Goal: Task Accomplishment & Management: Complete application form

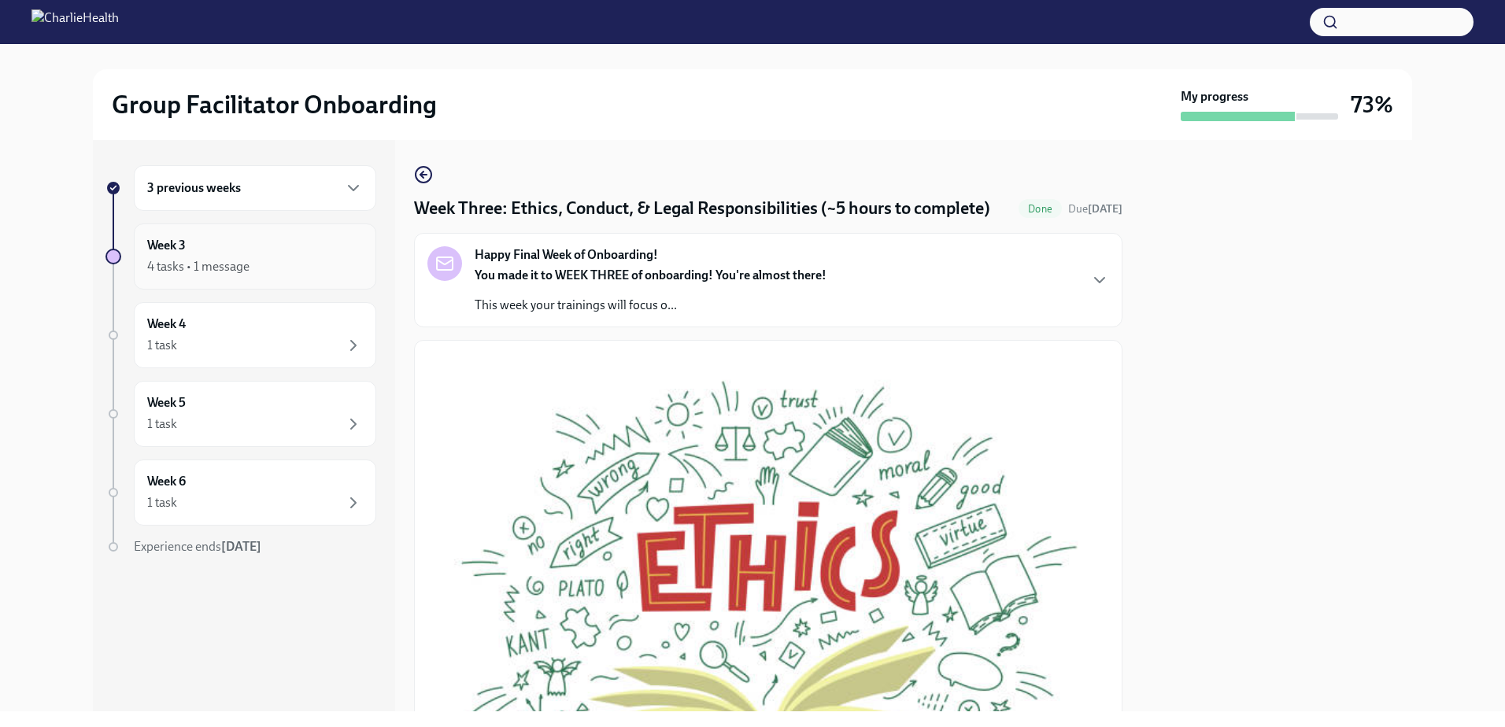
click at [298, 271] on div "4 tasks • 1 message" at bounding box center [255, 266] width 216 height 19
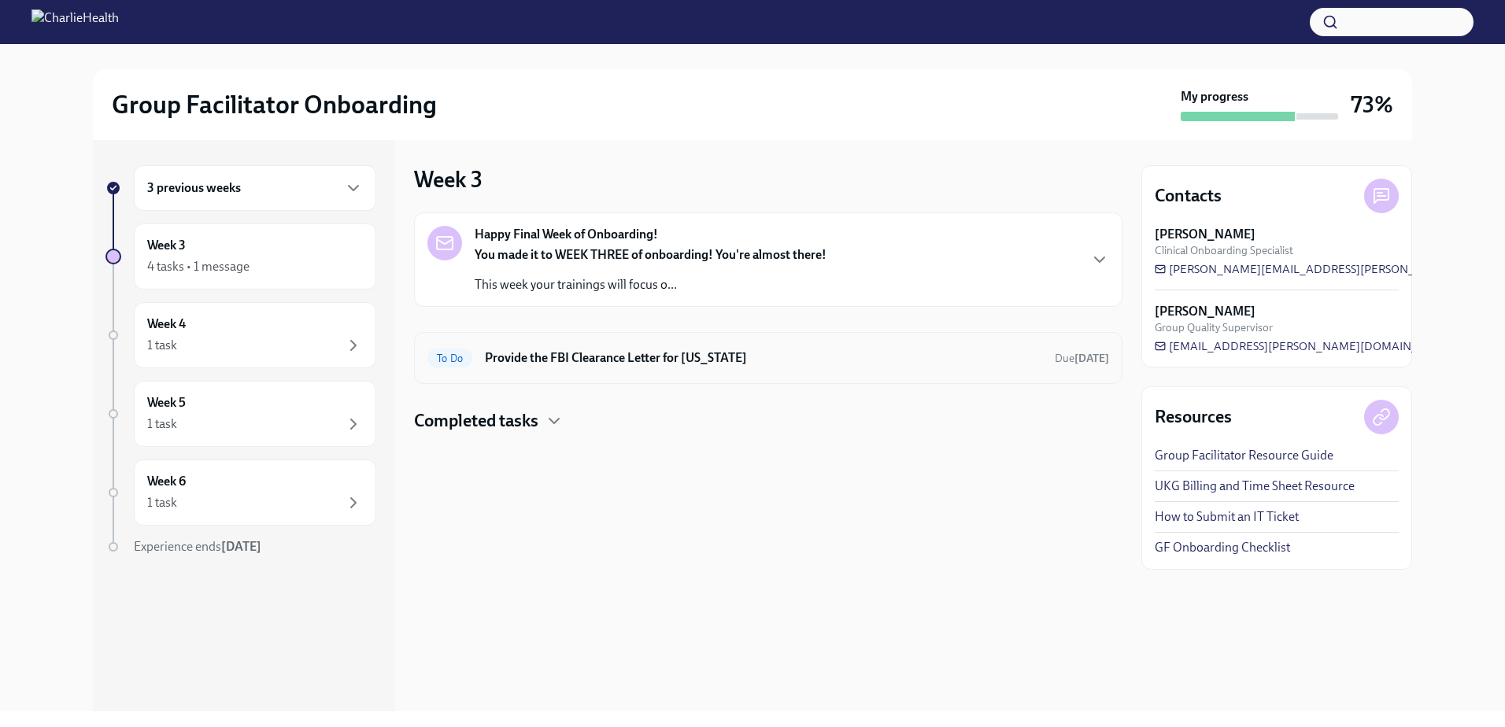
click at [697, 354] on h6 "Provide the FBI Clearance Letter for [US_STATE]" at bounding box center [763, 357] width 557 height 17
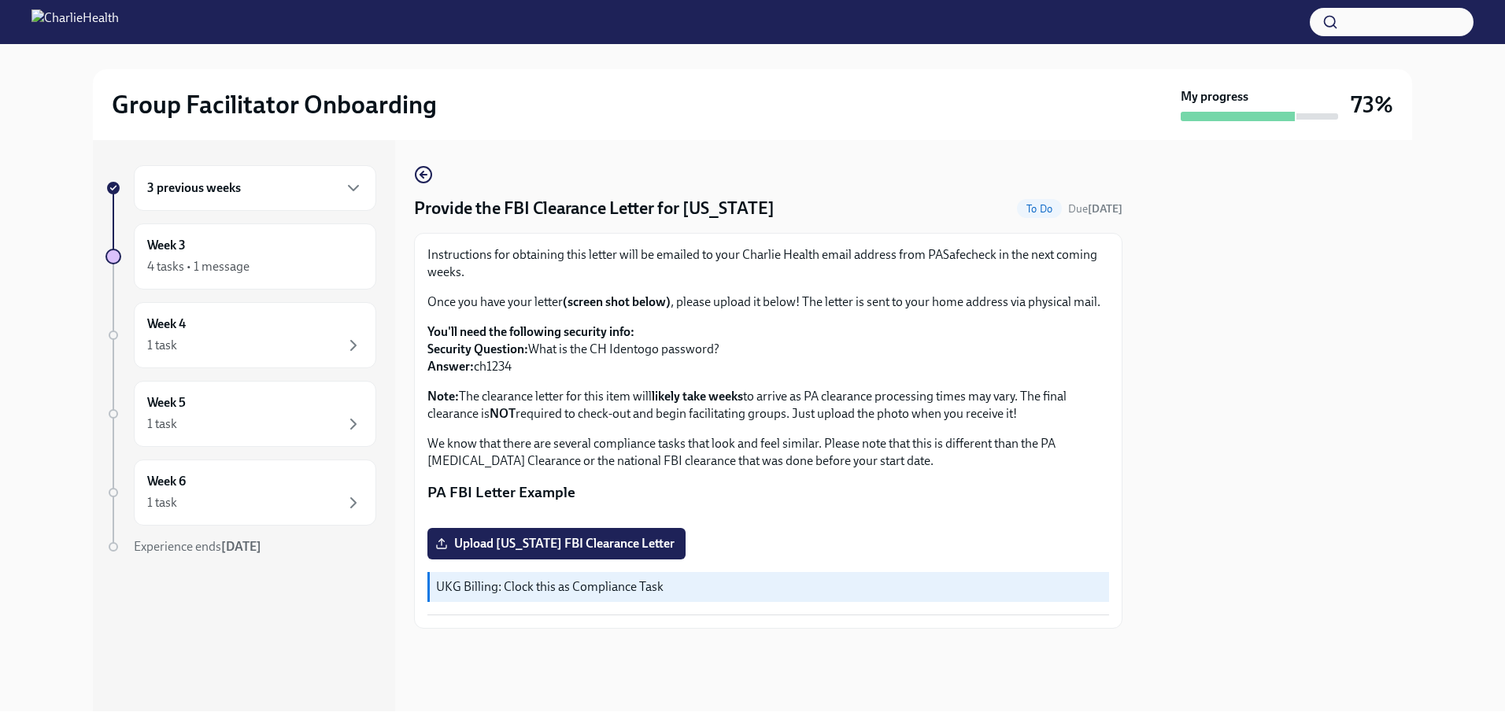
scroll to position [208, 0]
click at [609, 552] on span "Upload [US_STATE] FBI Clearance Letter" at bounding box center [556, 544] width 236 height 16
click at [0, 0] on input "Upload [US_STATE] FBI Clearance Letter" at bounding box center [0, 0] width 0 height 0
click at [264, 279] on div "Week 3 4 tasks • 1 message" at bounding box center [255, 256] width 242 height 66
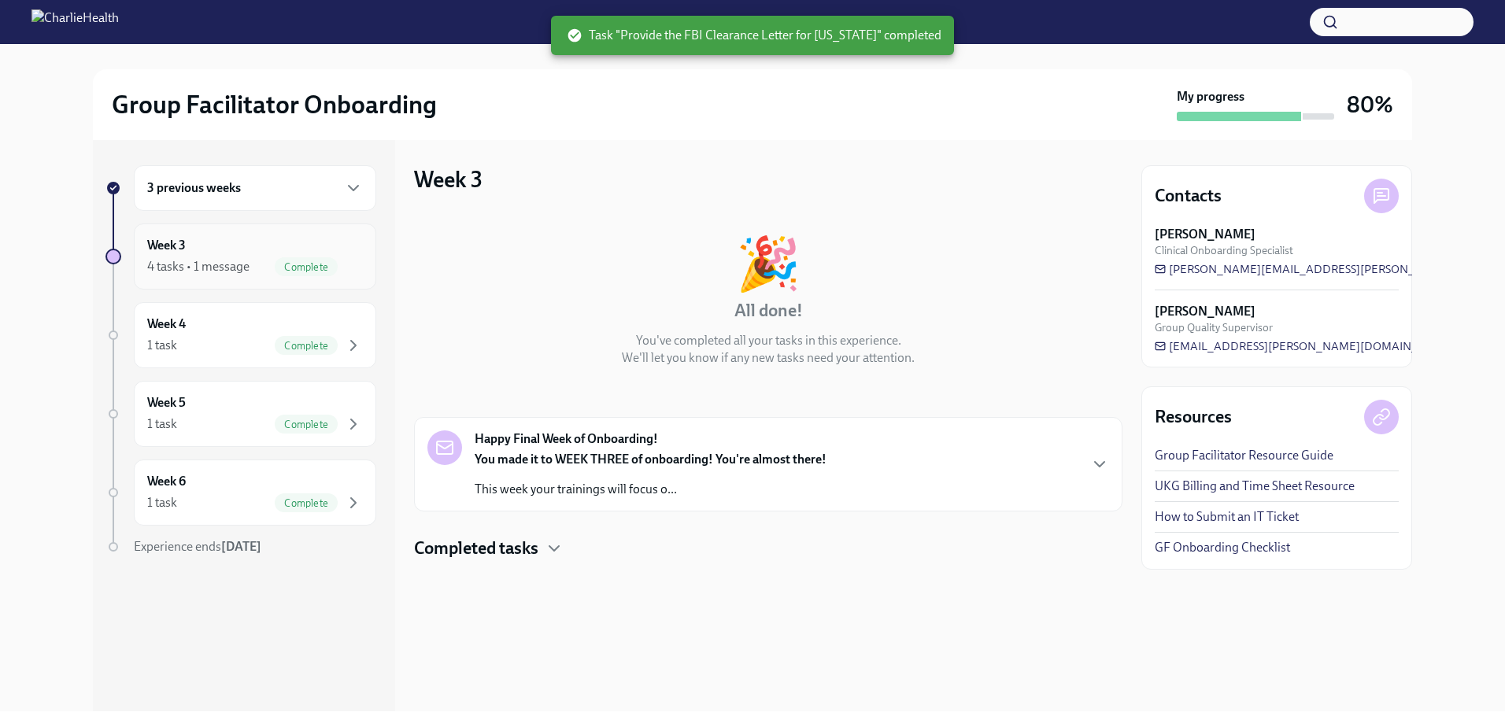
click at [266, 262] on div "4 tasks • 1 message Complete" at bounding box center [255, 266] width 216 height 19
click at [740, 493] on p "This week your trainings will focus o..." at bounding box center [651, 489] width 352 height 17
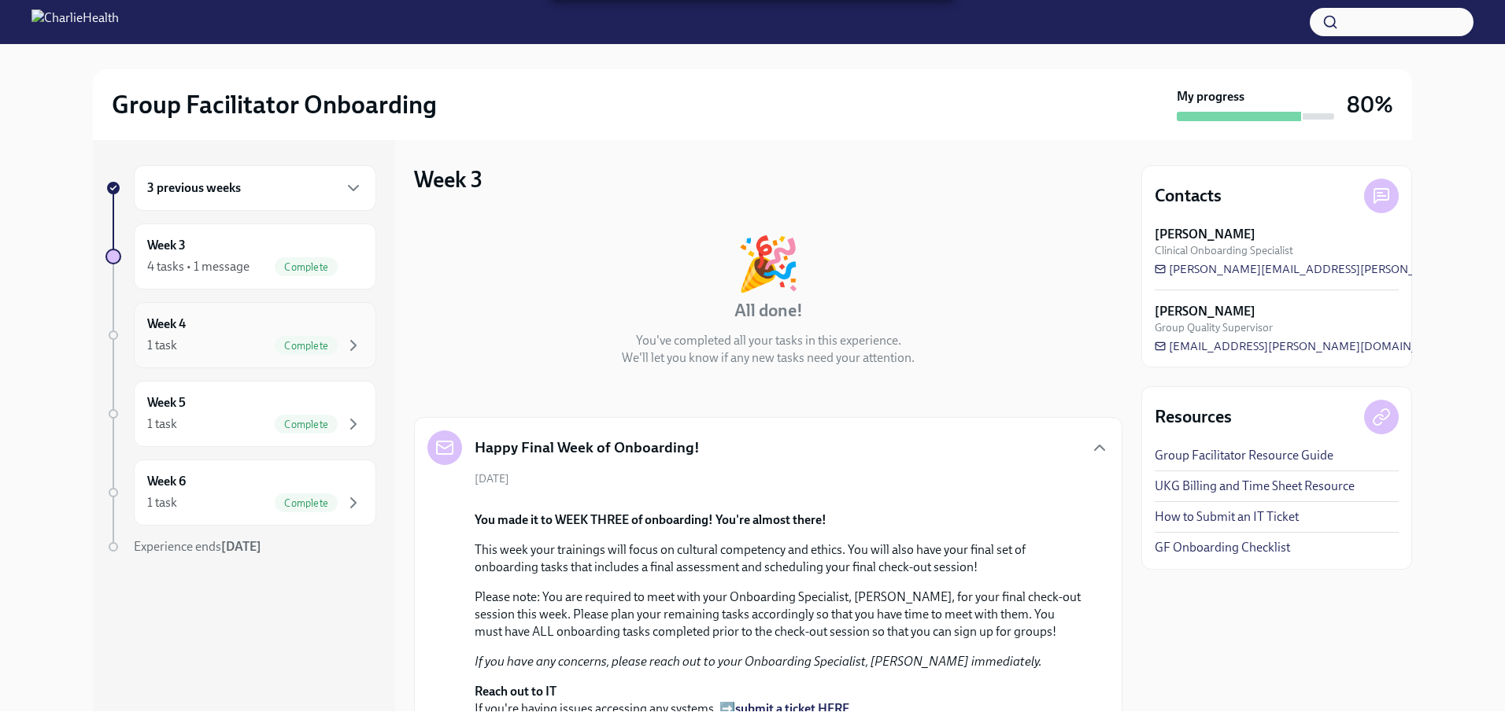
click at [203, 338] on div "1 task Complete" at bounding box center [255, 345] width 216 height 19
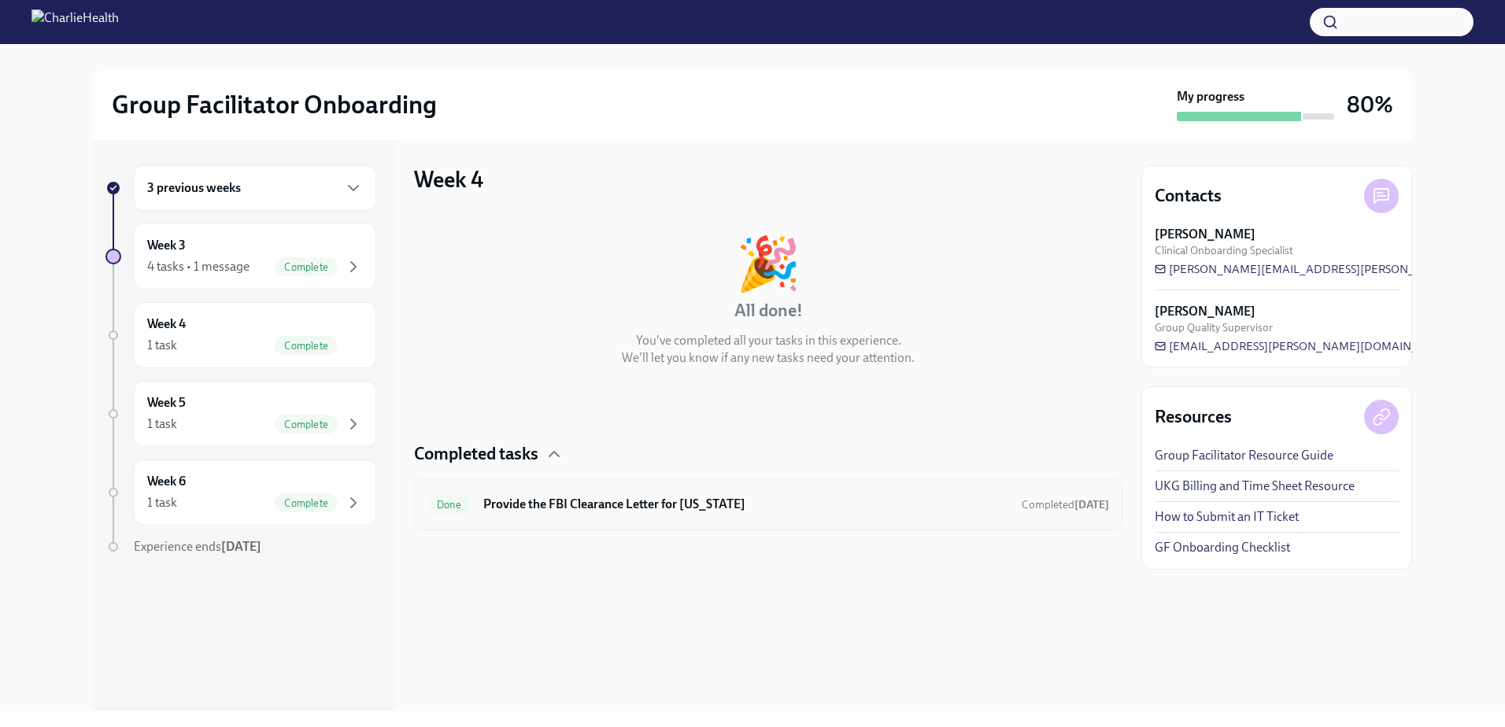
click at [667, 499] on h6 "Provide the FBI Clearance Letter for [US_STATE]" at bounding box center [746, 504] width 526 height 17
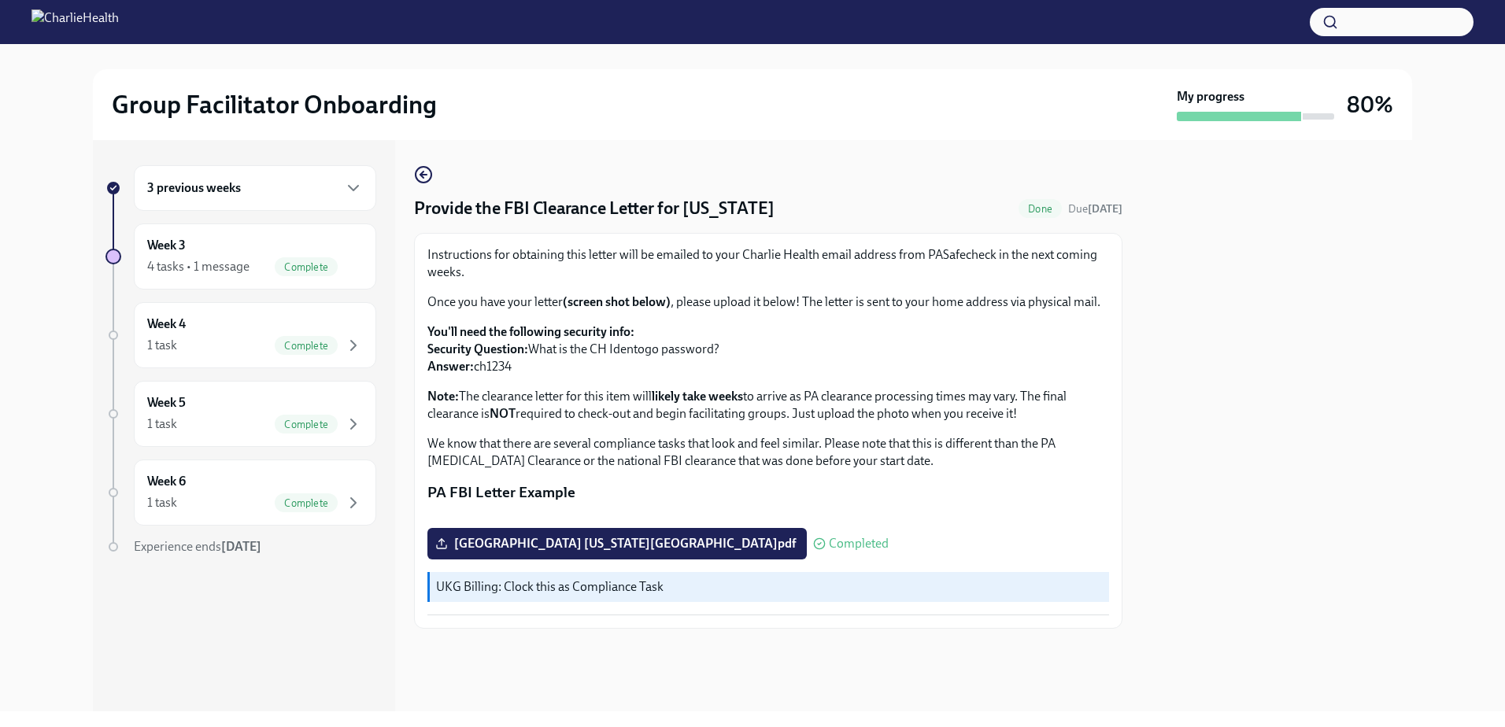
click at [205, 181] on h6 "3 previous weeks" at bounding box center [194, 187] width 94 height 17
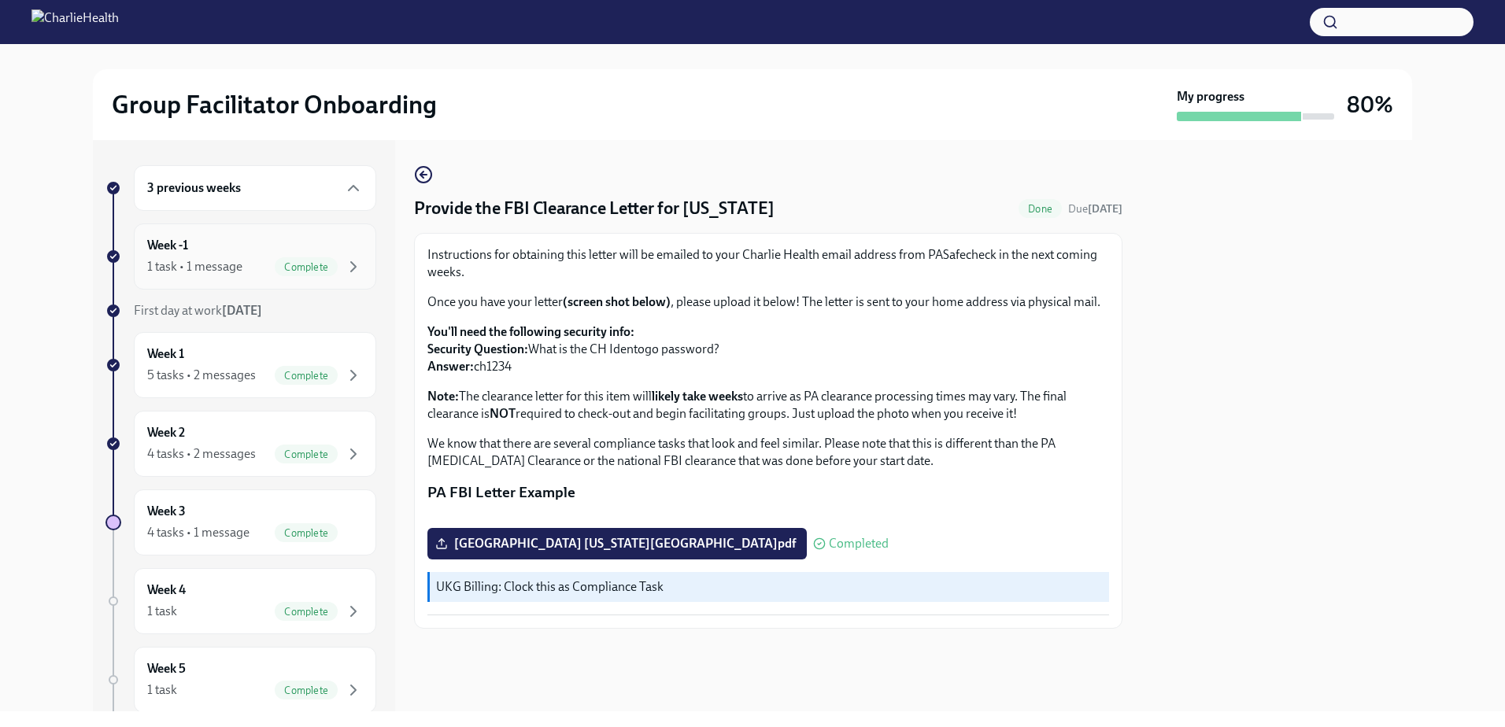
click at [215, 275] on div "1 task • 1 message Complete" at bounding box center [255, 266] width 216 height 19
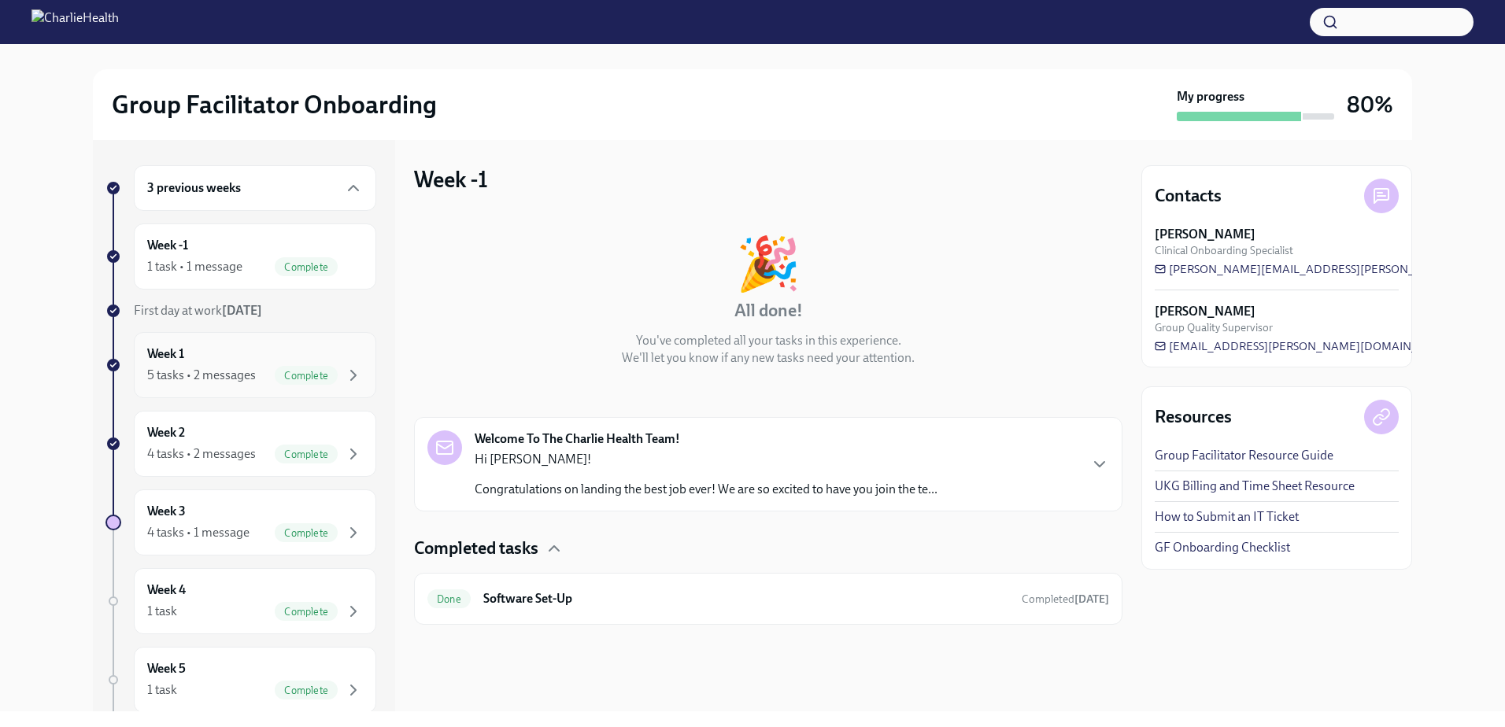
click at [270, 336] on div "Week 1 5 tasks • 2 messages Complete" at bounding box center [255, 365] width 242 height 66
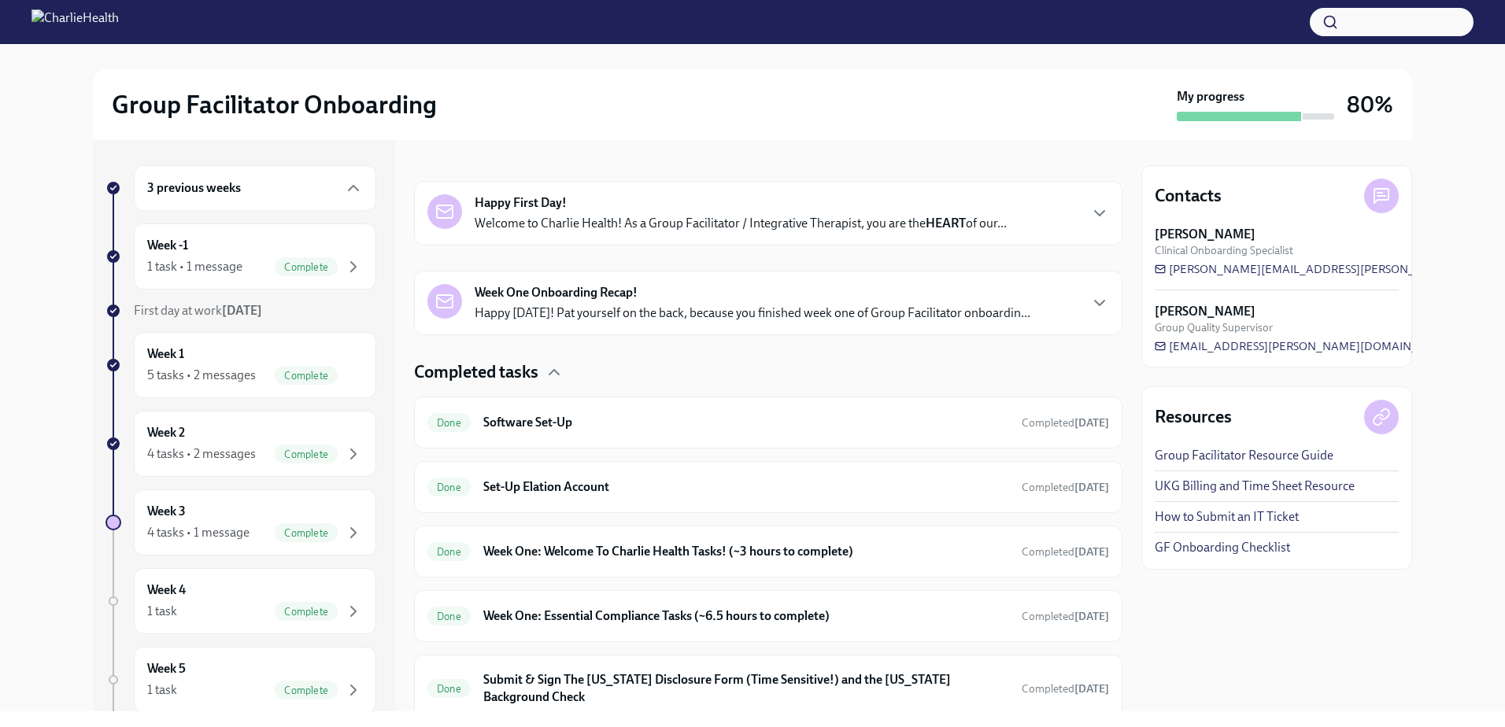
scroll to position [297, 0]
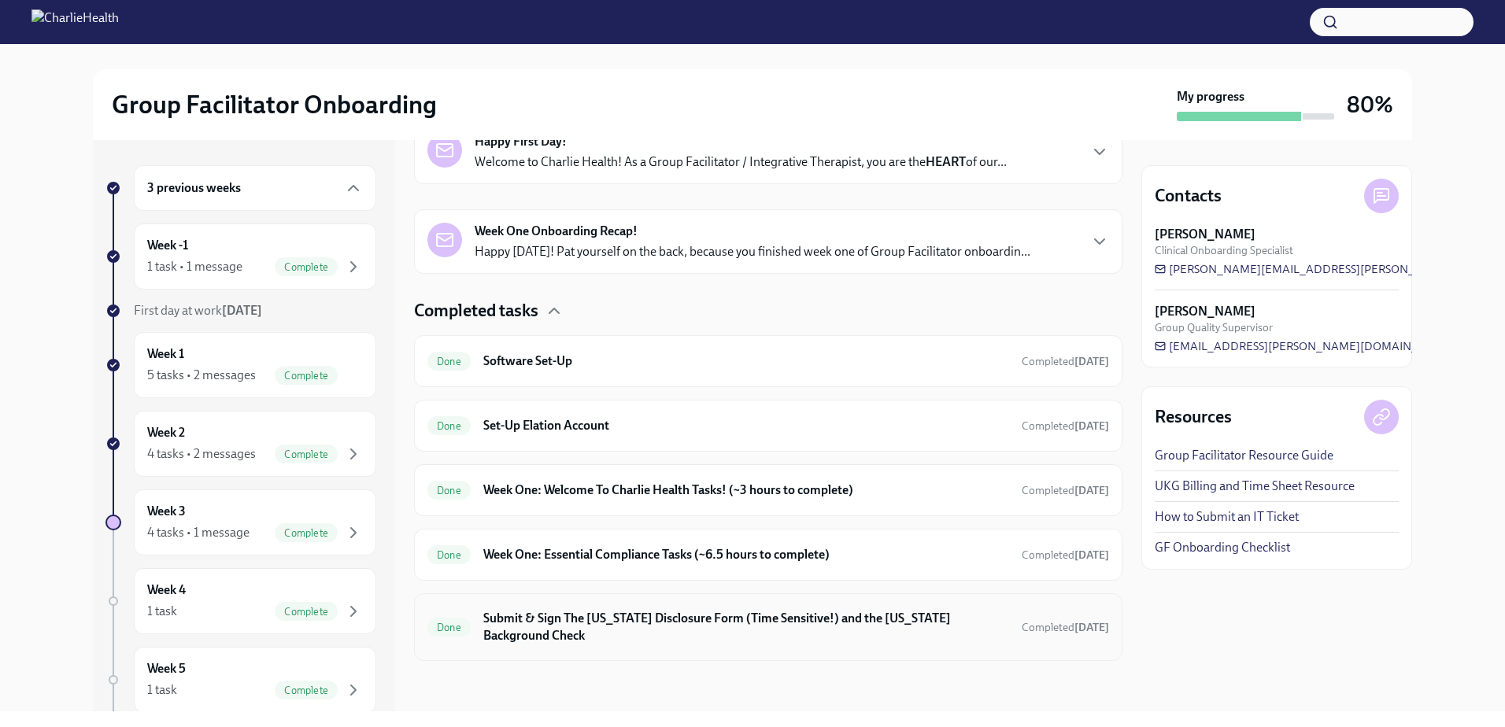
click at [556, 618] on h6 "Submit & Sign The [US_STATE] Disclosure Form (Time Sensitive!) and the [US_STAT…" at bounding box center [746, 627] width 526 height 35
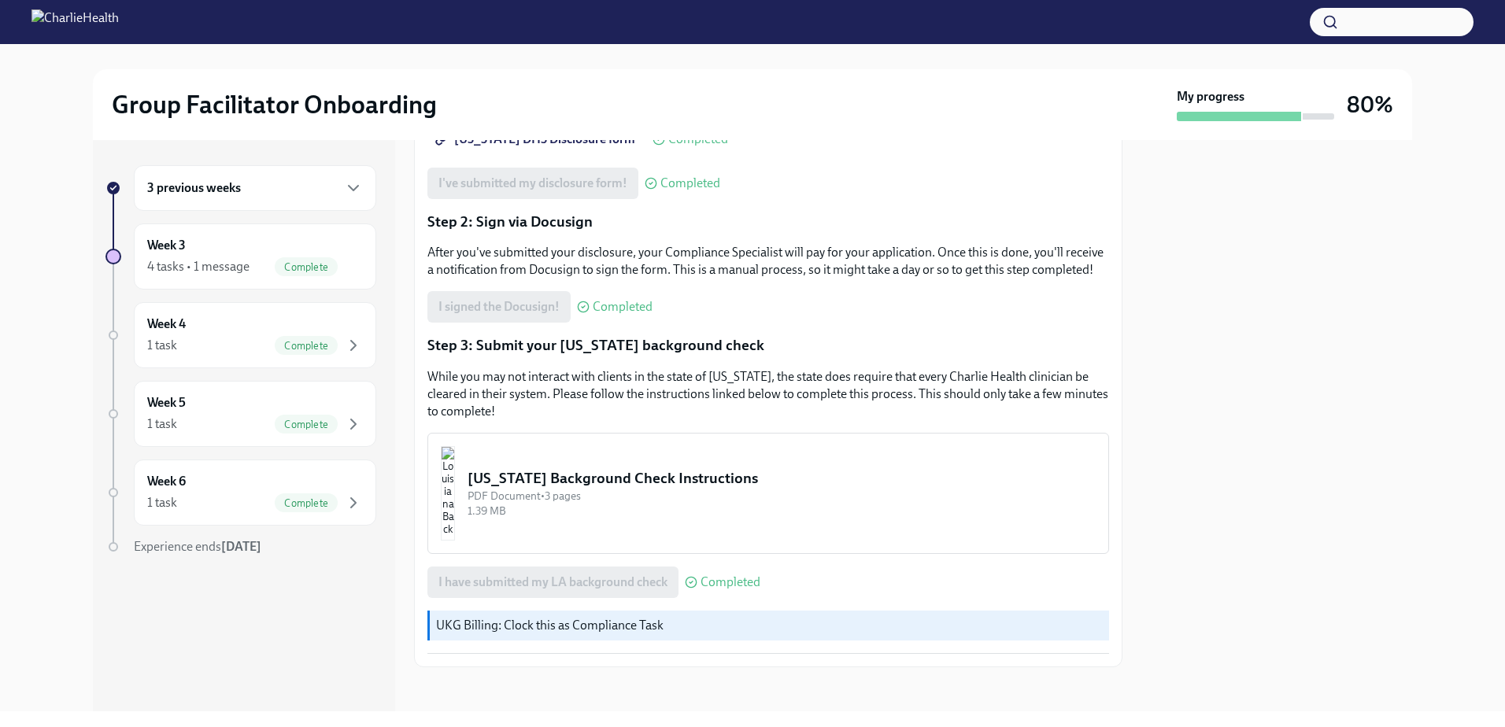
scroll to position [323, 0]
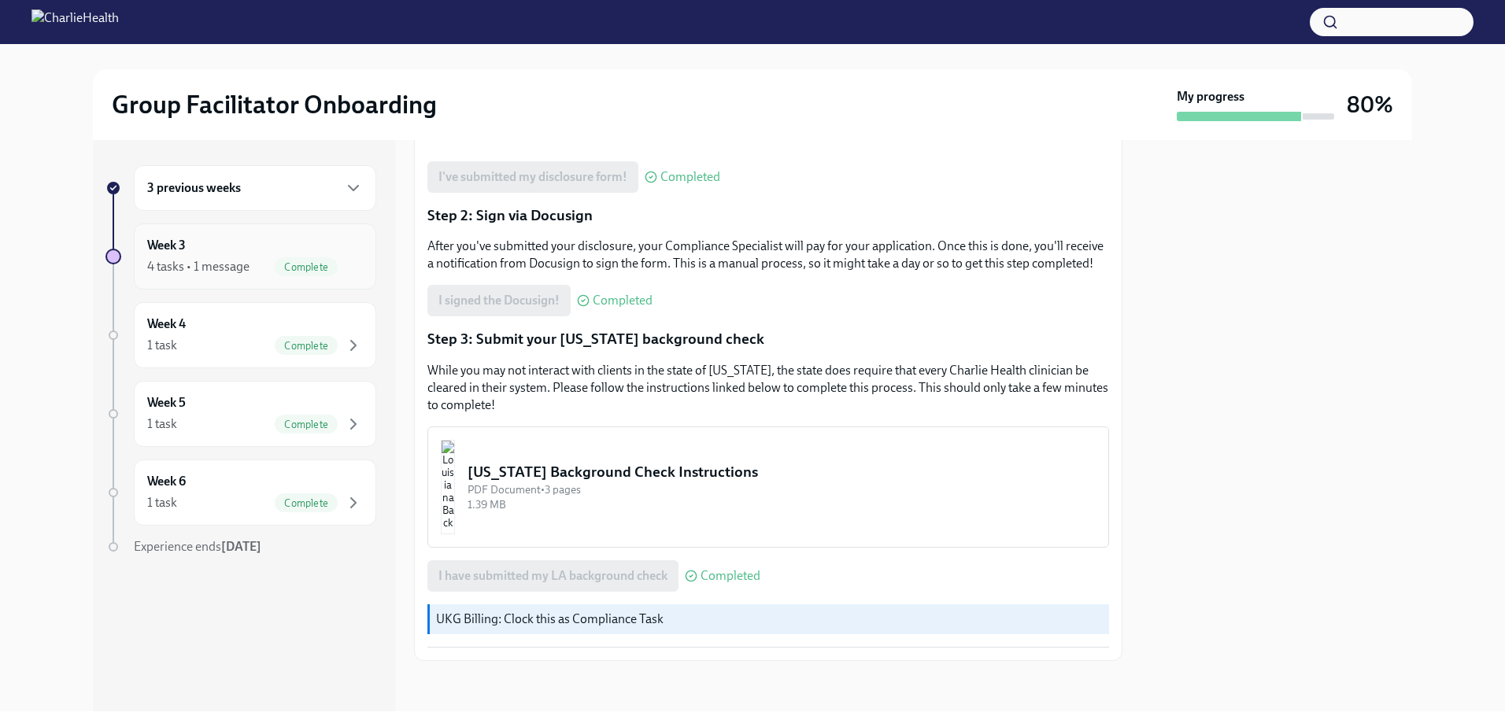
click at [263, 231] on div "Week 3 4 tasks • 1 message Complete" at bounding box center [255, 256] width 242 height 66
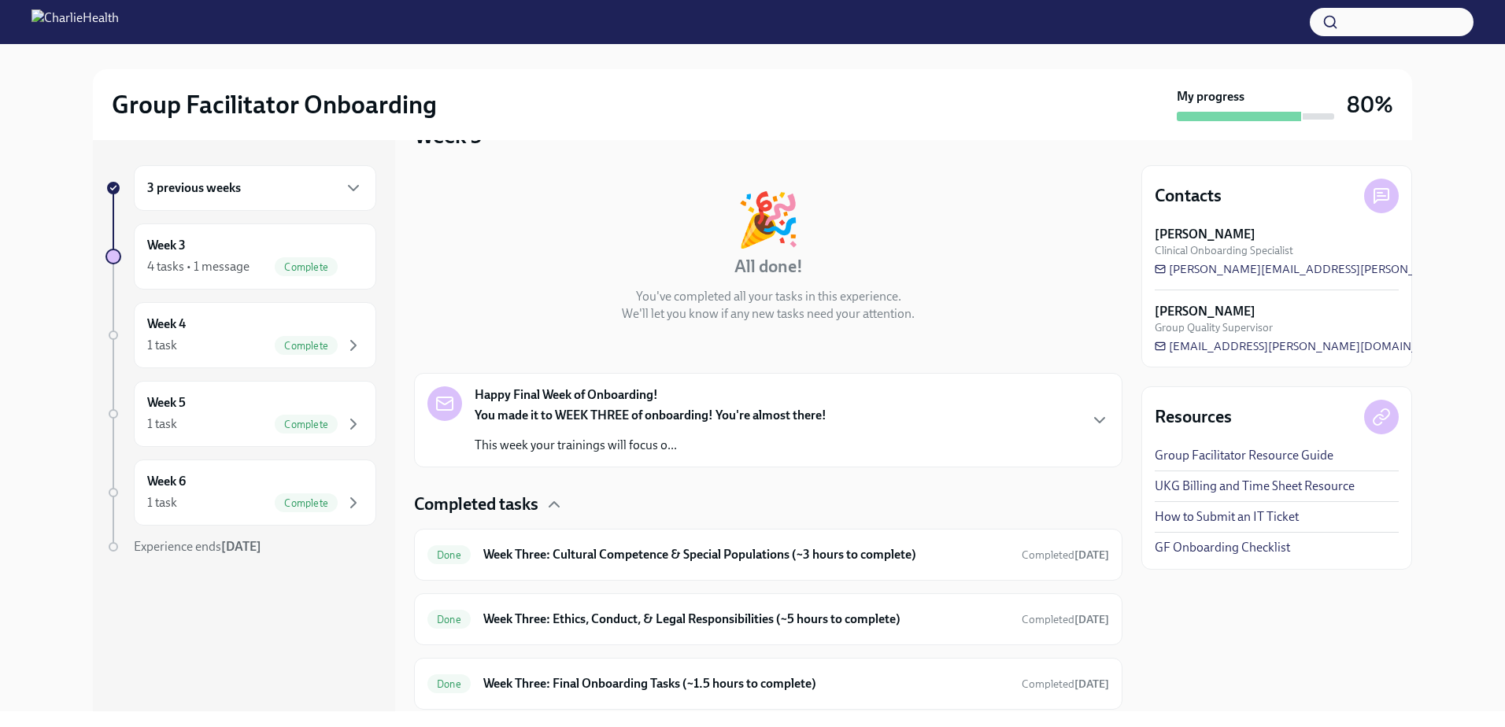
scroll to position [157, 0]
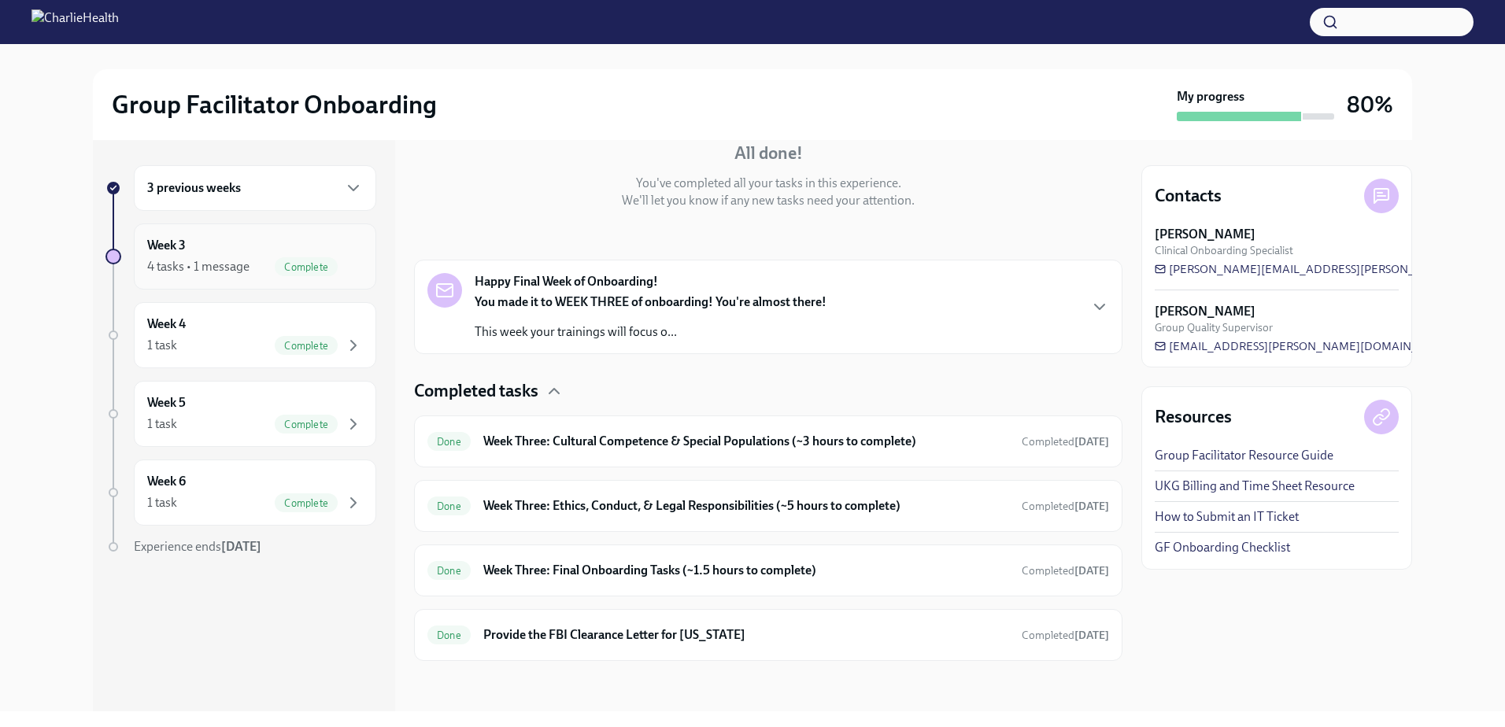
click at [179, 241] on h6 "Week 3" at bounding box center [166, 245] width 39 height 17
click at [205, 171] on div "3 previous weeks" at bounding box center [255, 188] width 242 height 46
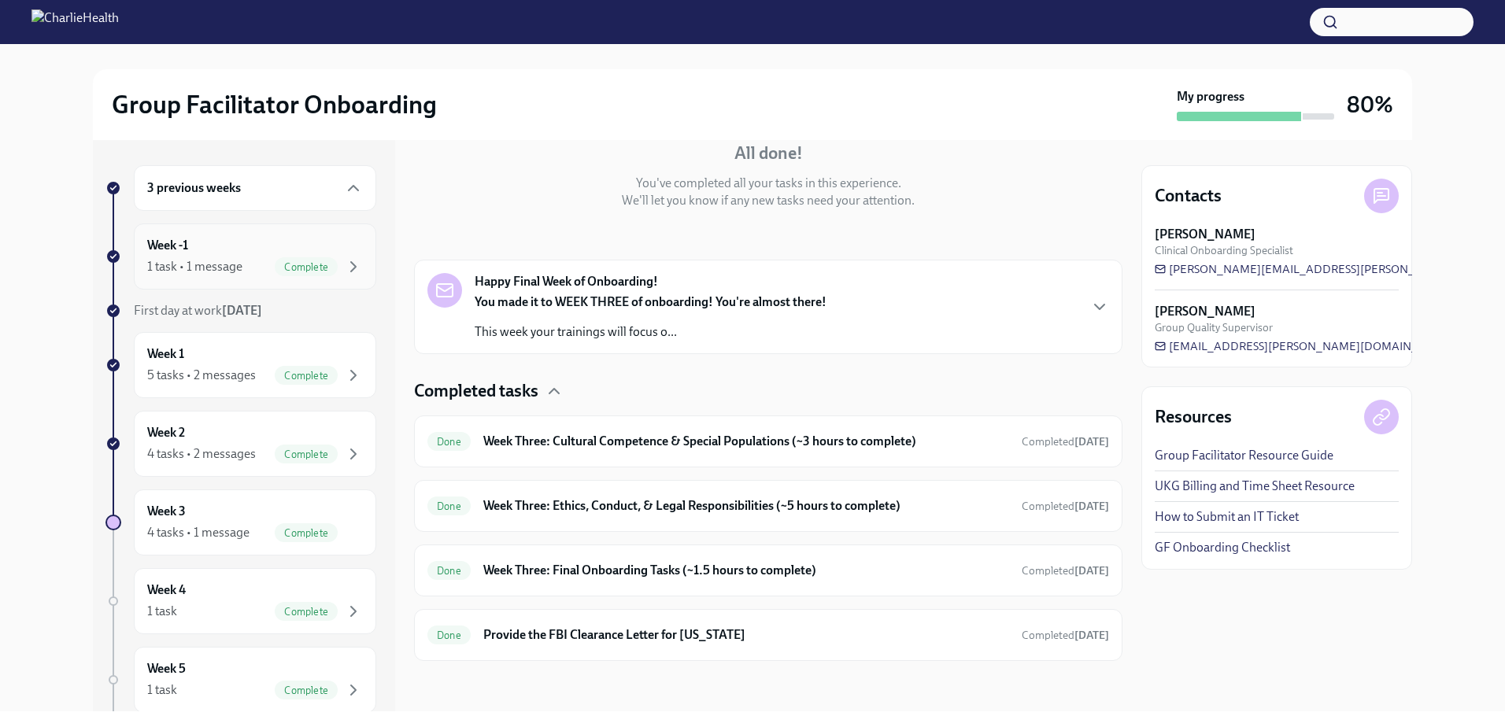
click at [215, 247] on div "Week -1 1 task • 1 message Complete" at bounding box center [255, 256] width 216 height 39
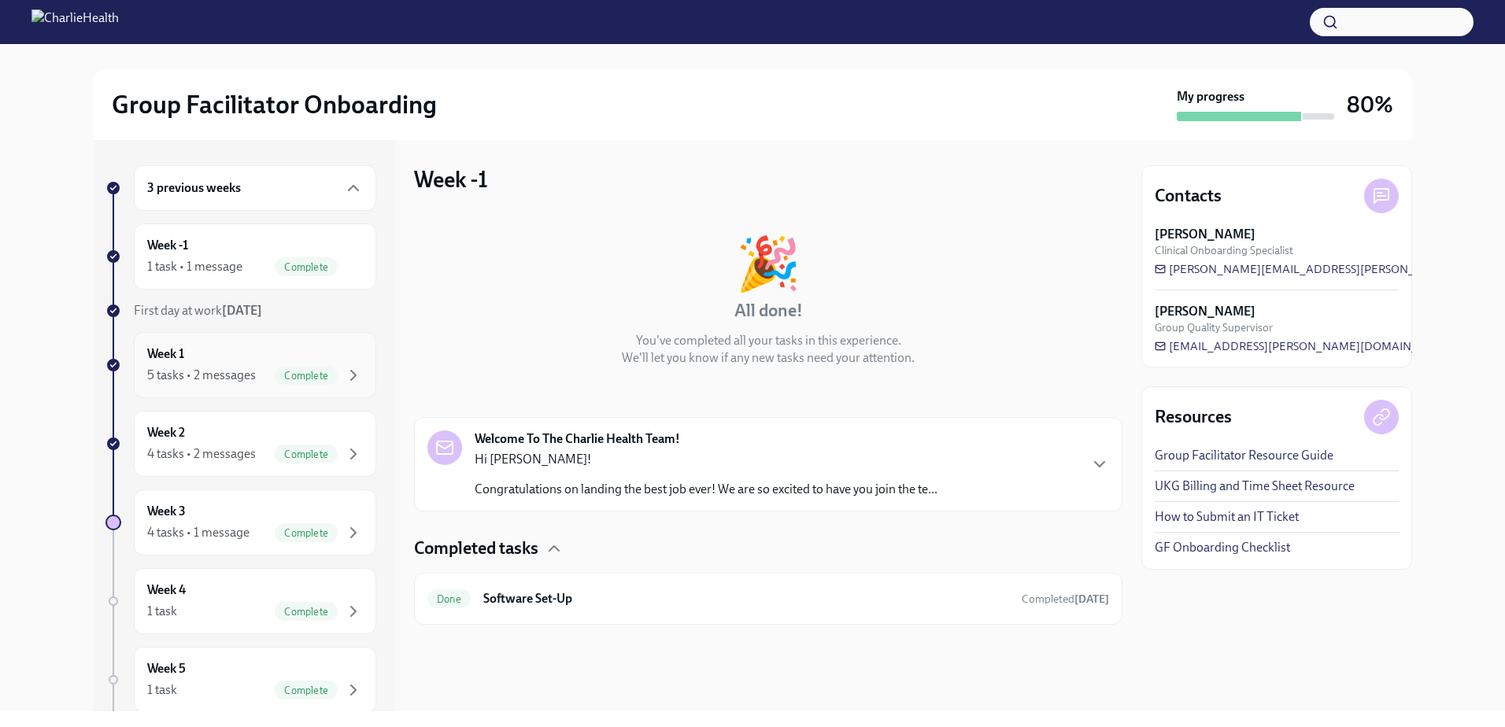
click at [243, 342] on div "Week 1 5 tasks • 2 messages Complete" at bounding box center [255, 365] width 242 height 66
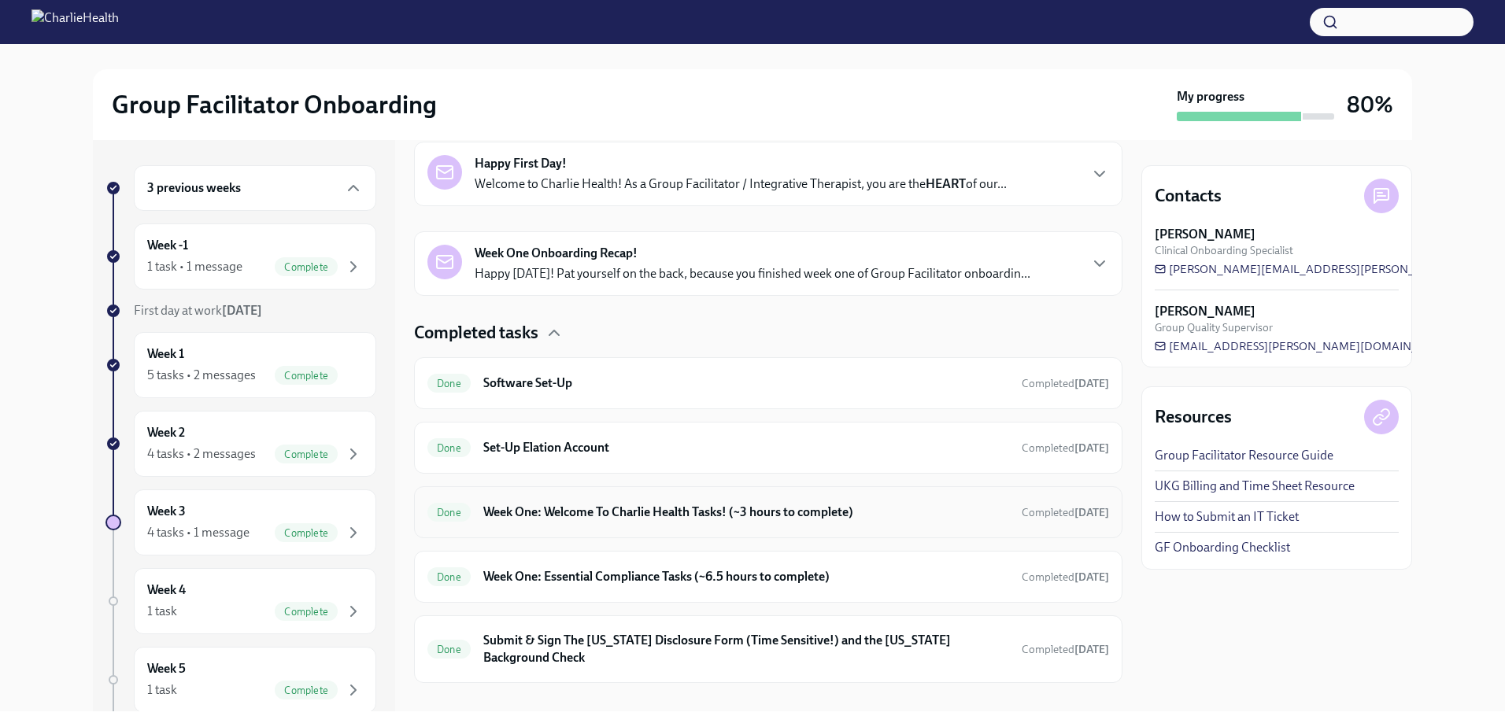
scroll to position [297, 0]
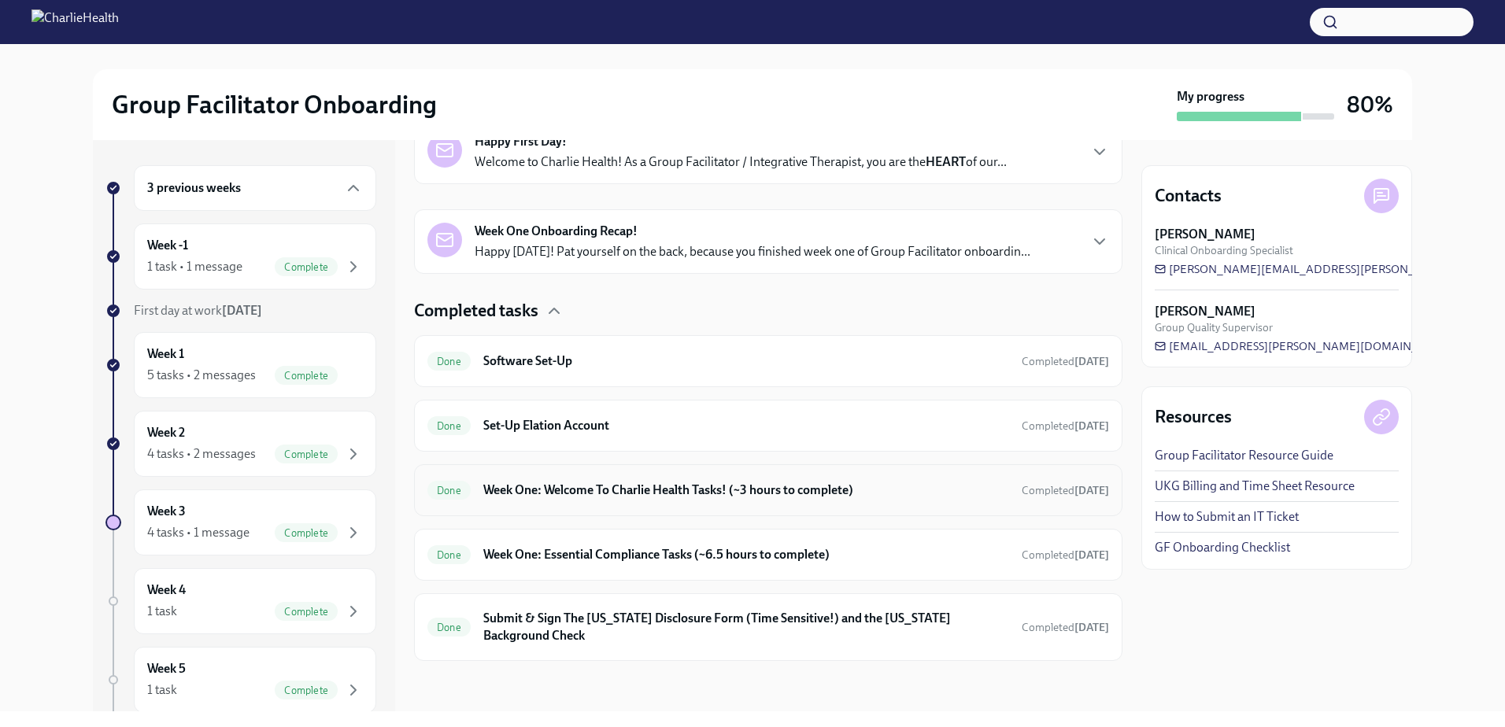
click at [659, 499] on div "Done Week One: Welcome To Charlie Health Tasks! (~3 hours to complete) Complete…" at bounding box center [768, 490] width 682 height 25
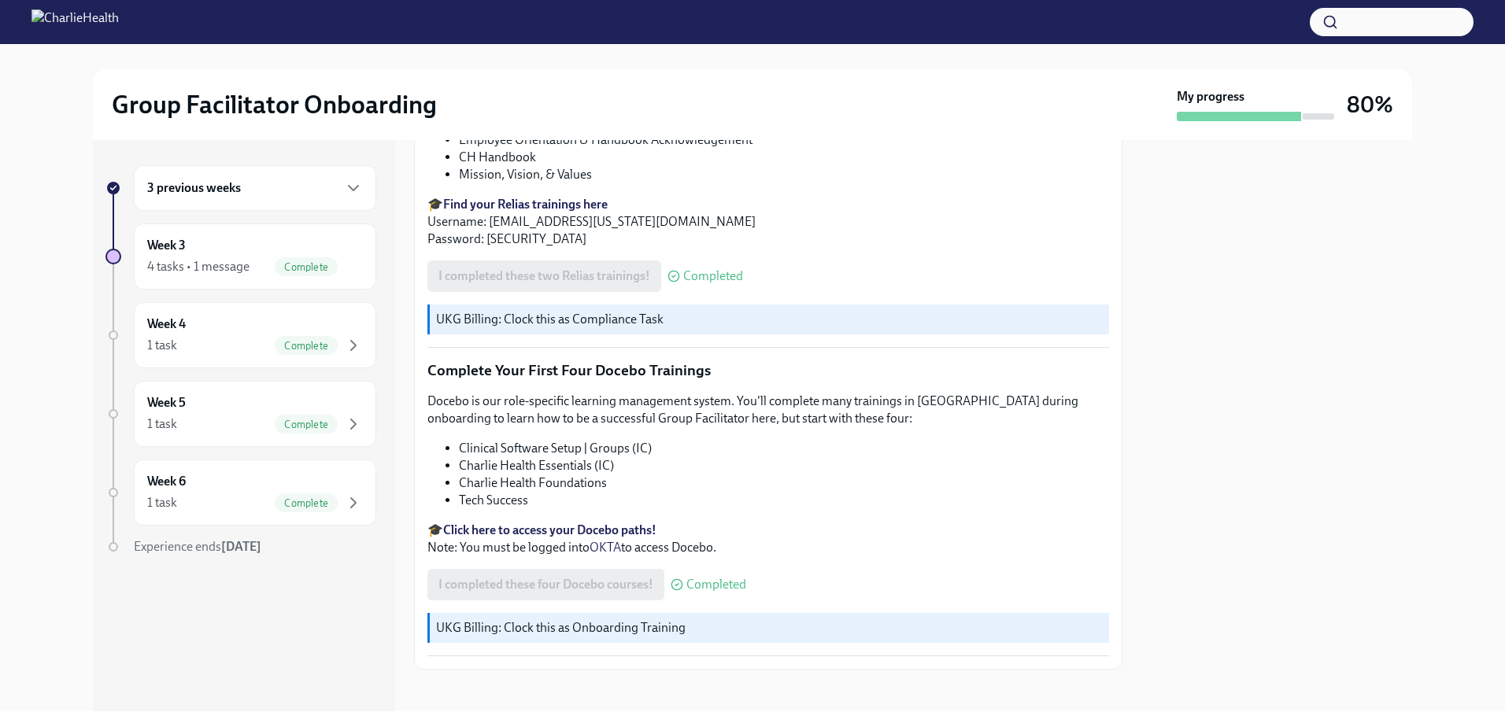
scroll to position [2054, 0]
click at [259, 183] on div "3 previous weeks" at bounding box center [255, 188] width 216 height 19
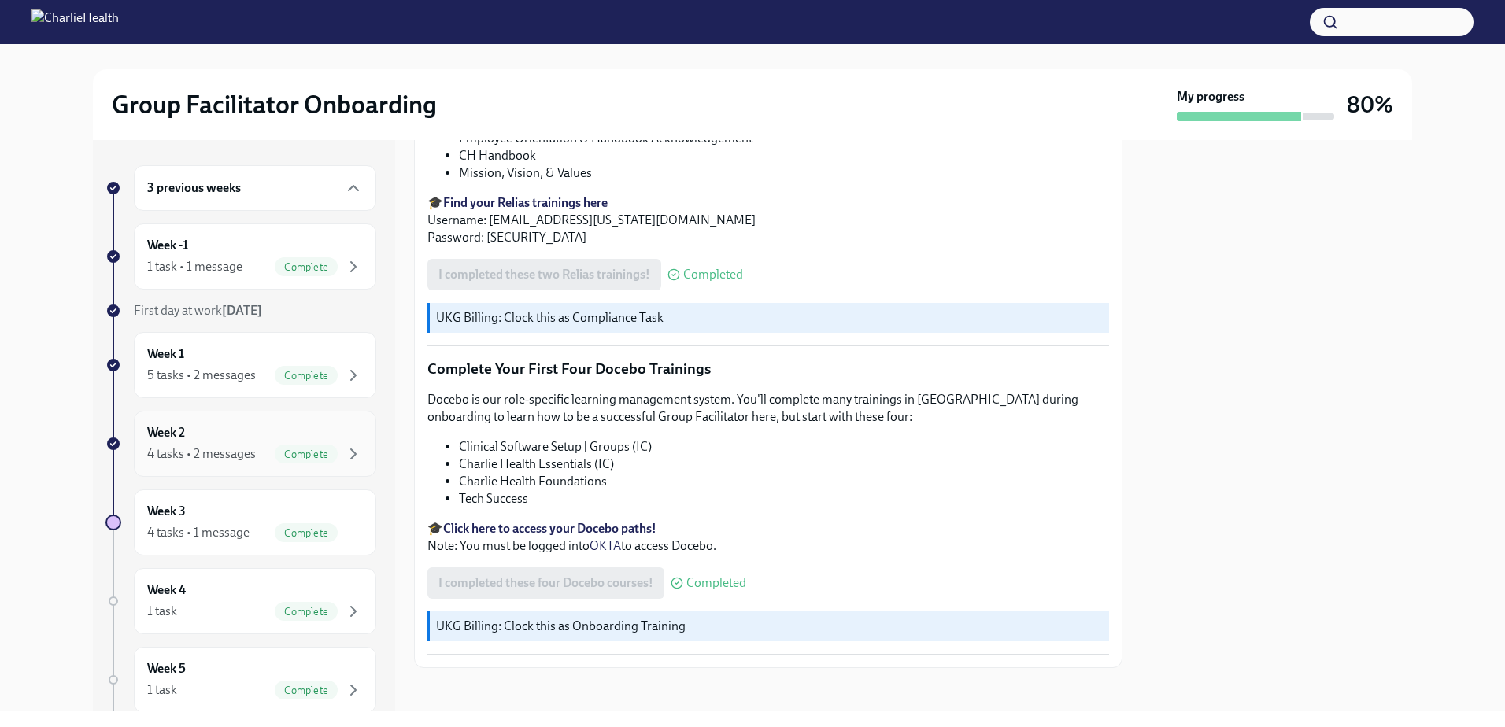
click at [213, 434] on div "Week 2 4 tasks • 2 messages Complete" at bounding box center [255, 443] width 216 height 39
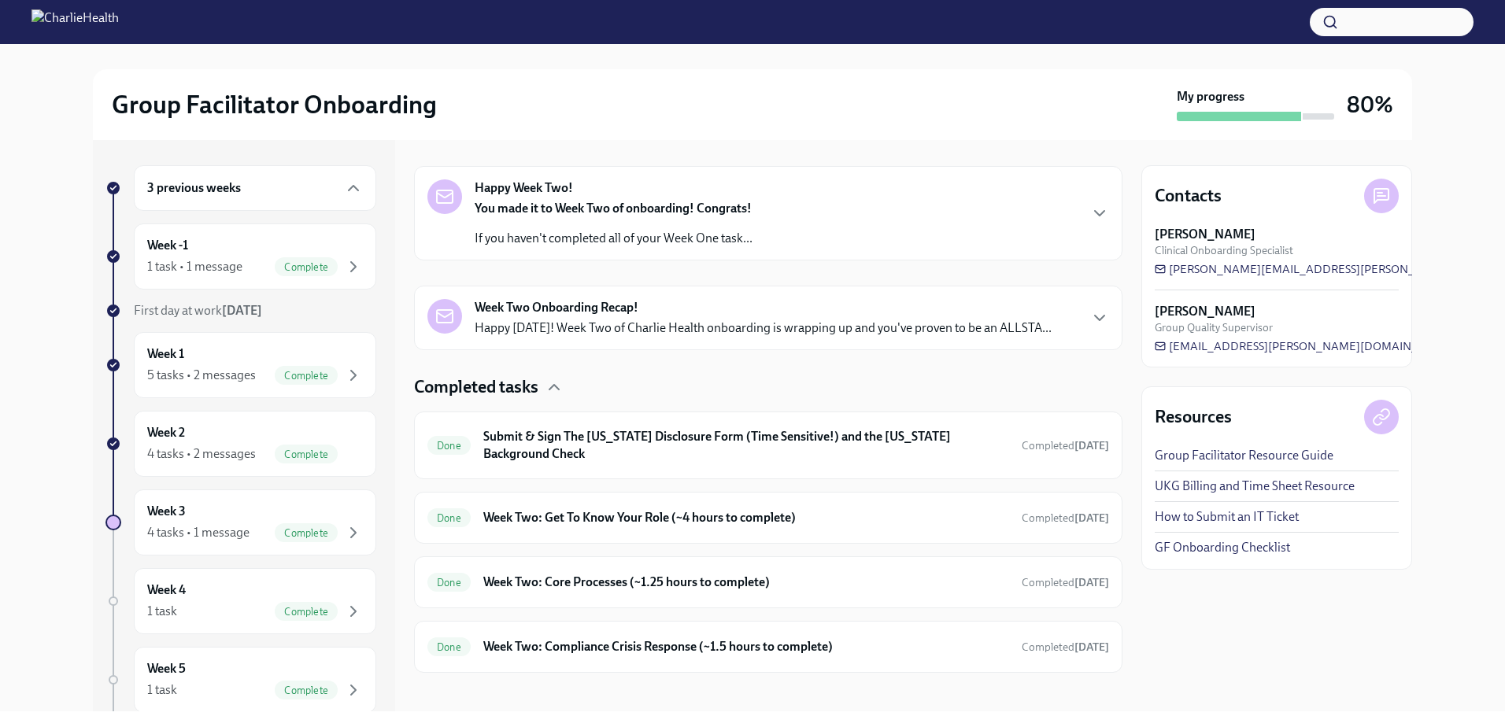
scroll to position [263, 0]
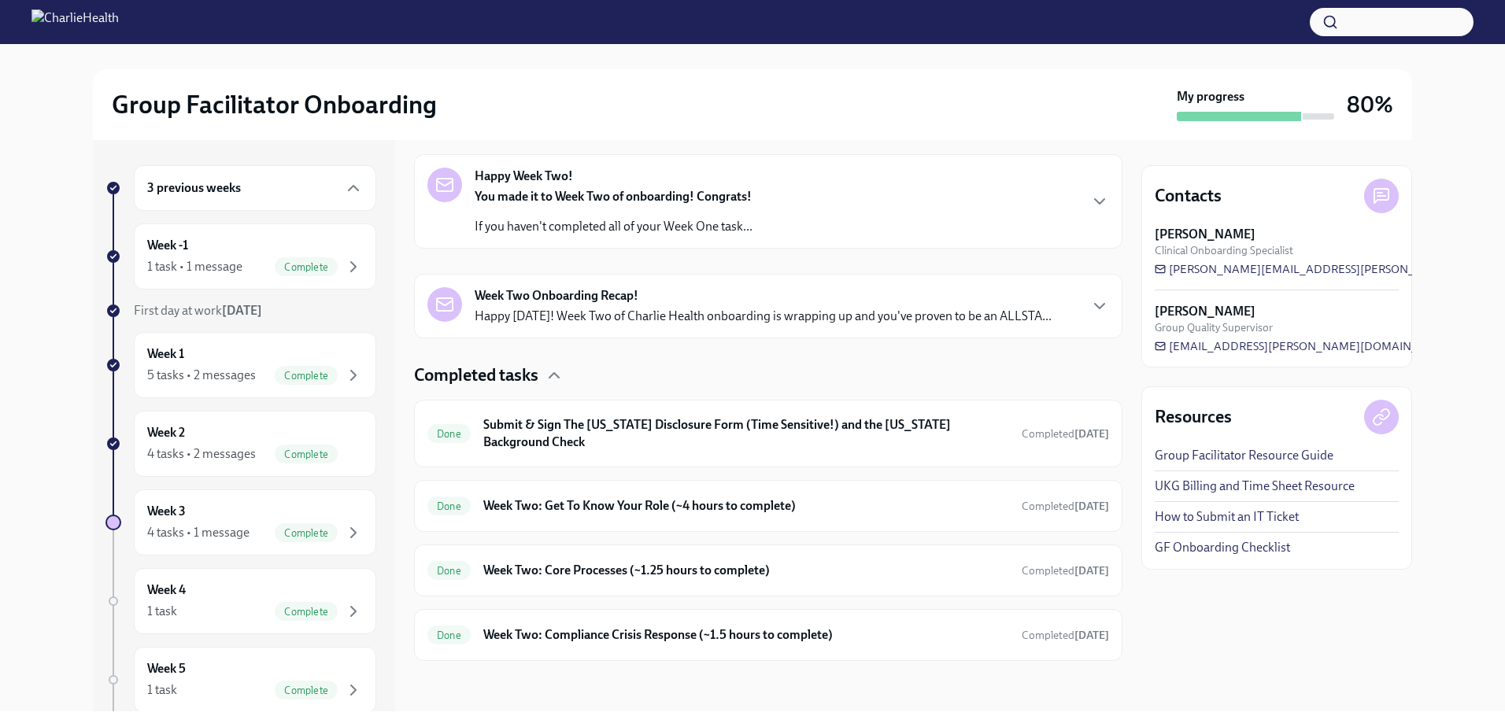
click at [716, 448] on h6 "Submit & Sign The [US_STATE] Disclosure Form (Time Sensitive!) and the [US_STAT…" at bounding box center [746, 433] width 526 height 35
